Goal: Check status

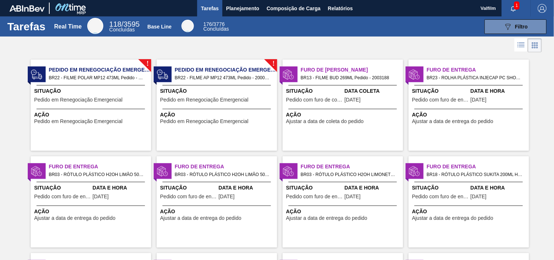
click at [189, 66] on span "Pedido em Renegociação Emergencial" at bounding box center [226, 70] width 102 height 8
